Goal: Task Accomplishment & Management: Understand process/instructions

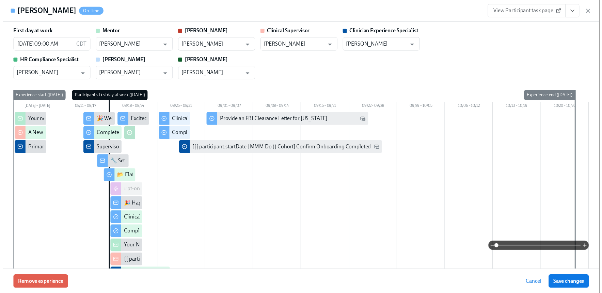
scroll to position [875, 0]
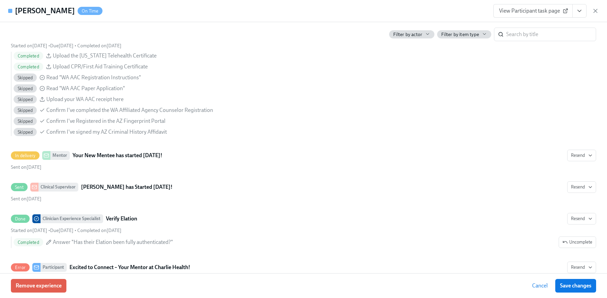
scroll to position [0, 1465]
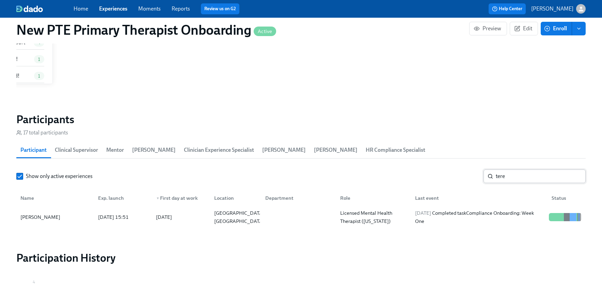
click at [528, 172] on input "tere" at bounding box center [541, 177] width 90 height 14
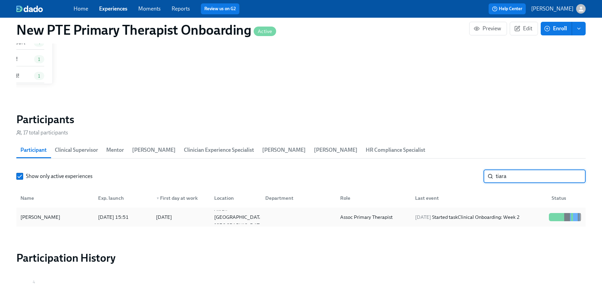
type input "tiara"
click at [43, 219] on div "[PERSON_NAME]" at bounding box center [40, 217] width 45 height 8
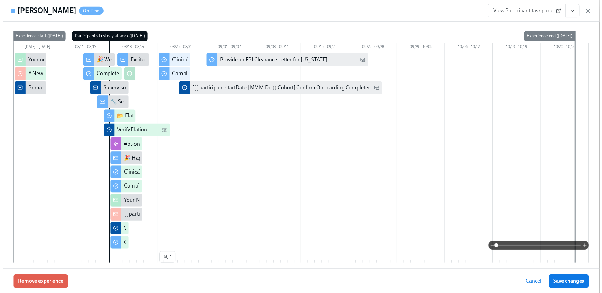
scroll to position [53, 0]
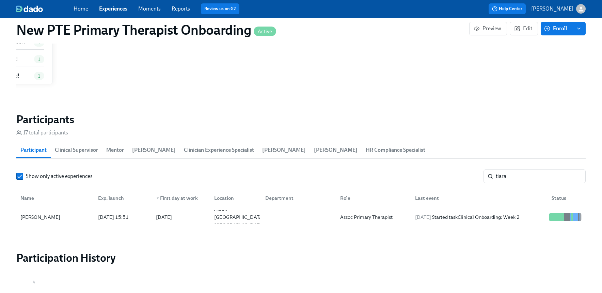
click at [126, 10] on link "Experiences" at bounding box center [113, 8] width 28 height 6
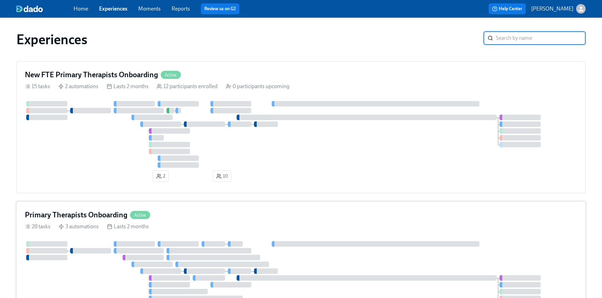
click at [112, 217] on h4 "Primary Therapists Onboarding" at bounding box center [76, 215] width 103 height 10
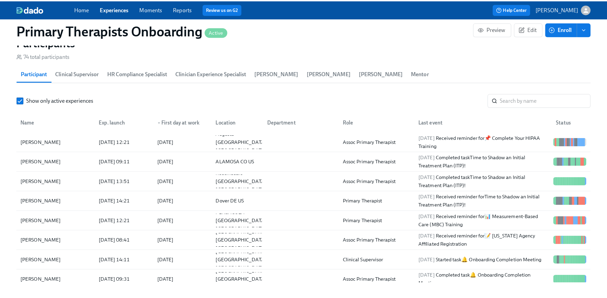
scroll to position [685, 0]
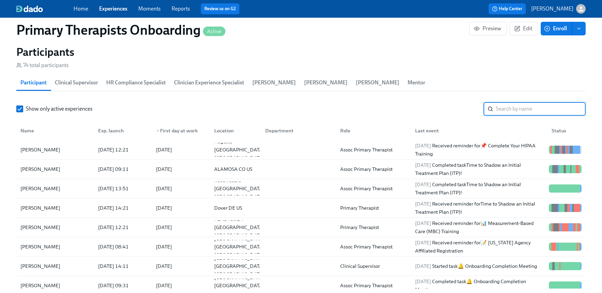
click at [533, 107] on input "search" at bounding box center [541, 109] width 90 height 14
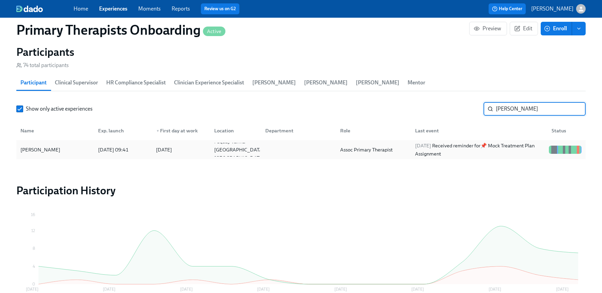
type input "[PERSON_NAME]"
click at [57, 142] on div "[PERSON_NAME] [DATE] 09:41 2025/08/11 Fuquay Varina [GEOGRAPHIC_DATA] [GEOGRAPH…" at bounding box center [300, 149] width 569 height 19
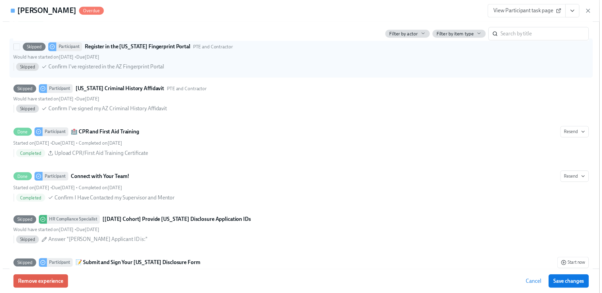
scroll to position [772, 0]
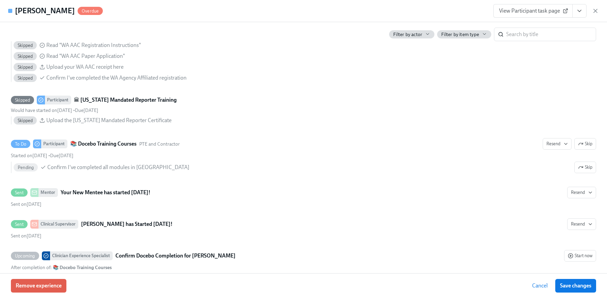
click at [549, 13] on span "View Participant task page" at bounding box center [533, 10] width 68 height 7
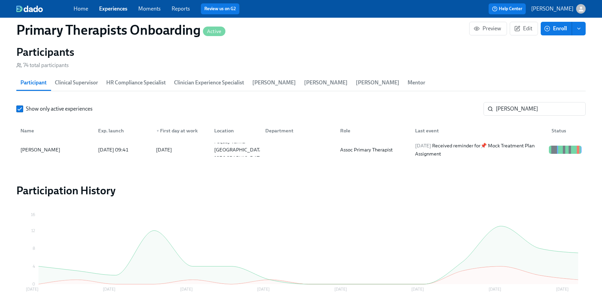
scroll to position [0, 7384]
click at [114, 11] on link "Experiences" at bounding box center [113, 8] width 28 height 6
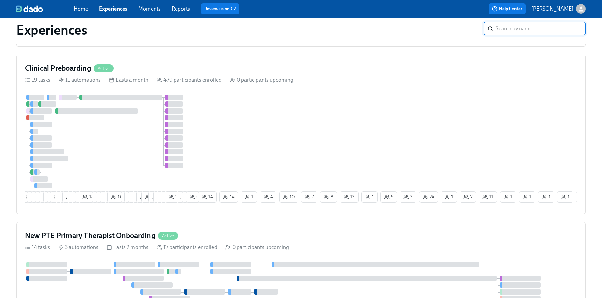
scroll to position [624, 0]
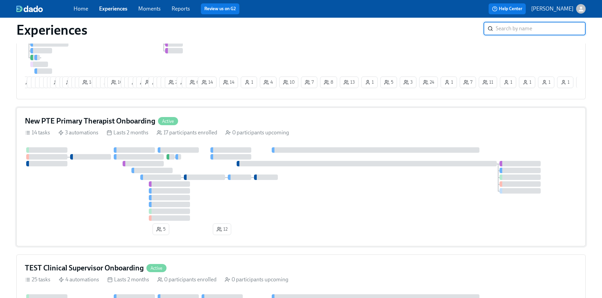
click at [208, 123] on div "New PTE Primary Therapist Onboarding Active" at bounding box center [301, 121] width 552 height 10
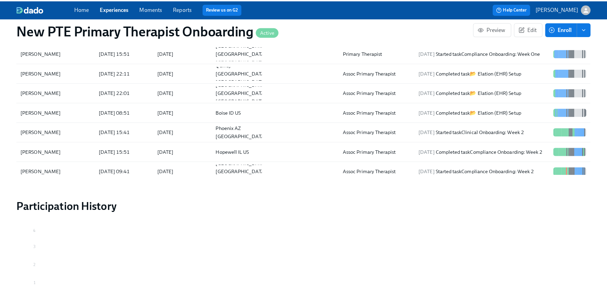
scroll to position [688, 0]
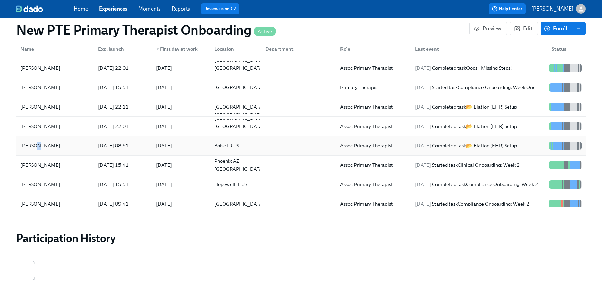
click at [37, 145] on div "[PERSON_NAME]" at bounding box center [40, 146] width 45 height 8
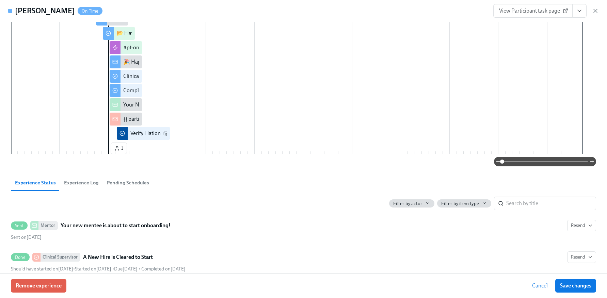
scroll to position [143, 0]
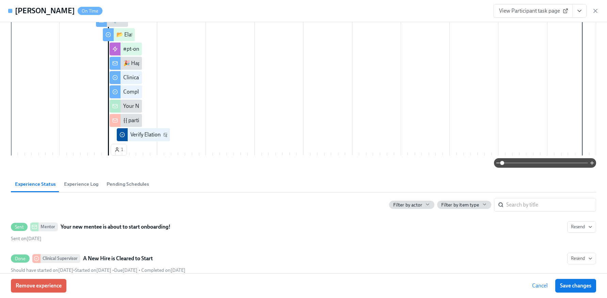
click at [536, 10] on span "View Participant task page" at bounding box center [533, 10] width 68 height 7
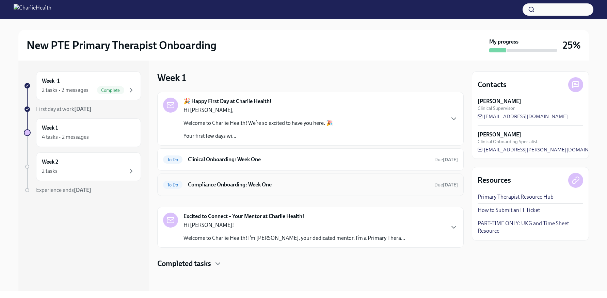
click at [273, 187] on h6 "Compliance Onboarding: Week One" at bounding box center [308, 184] width 241 height 7
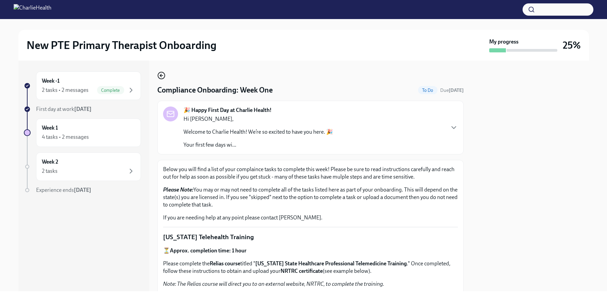
click at [160, 74] on icon "button" at bounding box center [161, 76] width 8 height 8
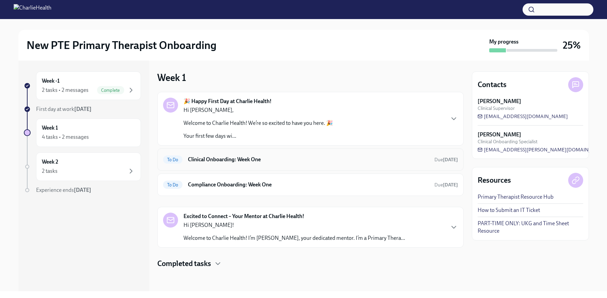
click at [256, 161] on h6 "Clinical Onboarding: Week One" at bounding box center [308, 159] width 241 height 7
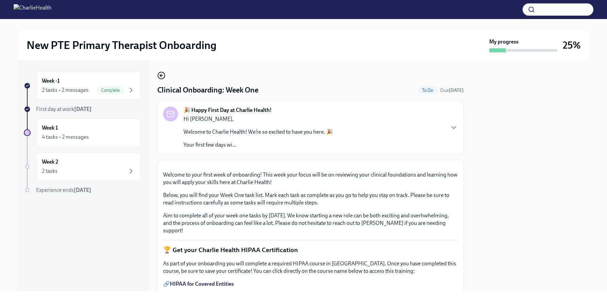
click at [160, 76] on icon "button" at bounding box center [161, 76] width 8 height 8
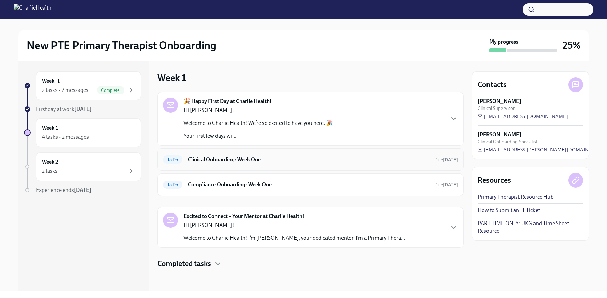
click at [259, 160] on h6 "Clinical Onboarding: Week One" at bounding box center [308, 159] width 241 height 7
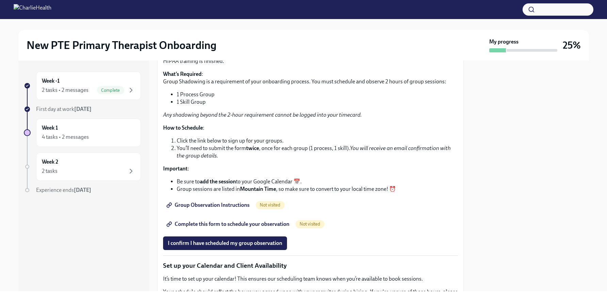
scroll to position [722, 0]
